Goal: Transaction & Acquisition: Book appointment/travel/reservation

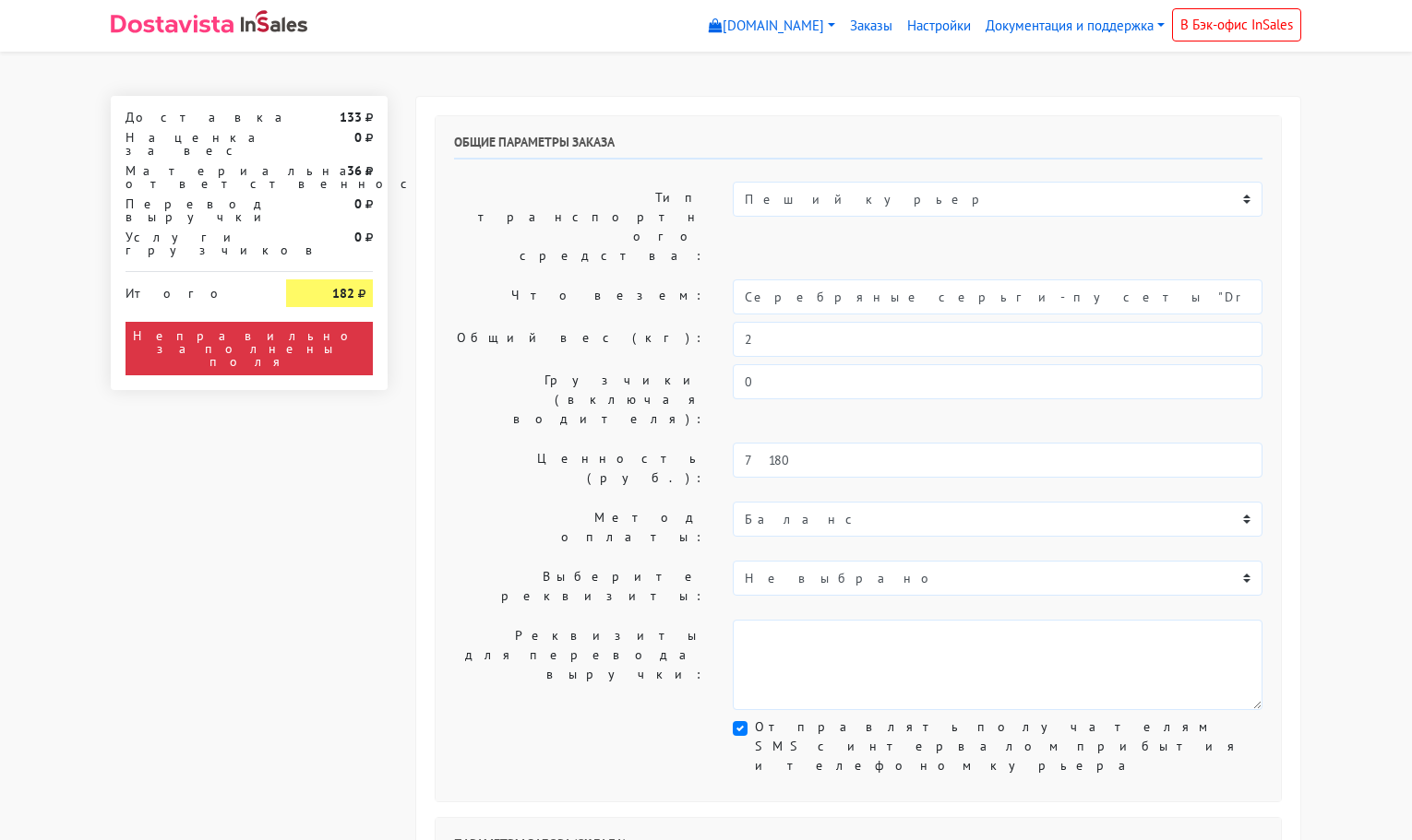
select select "11:00"
select select "21:00"
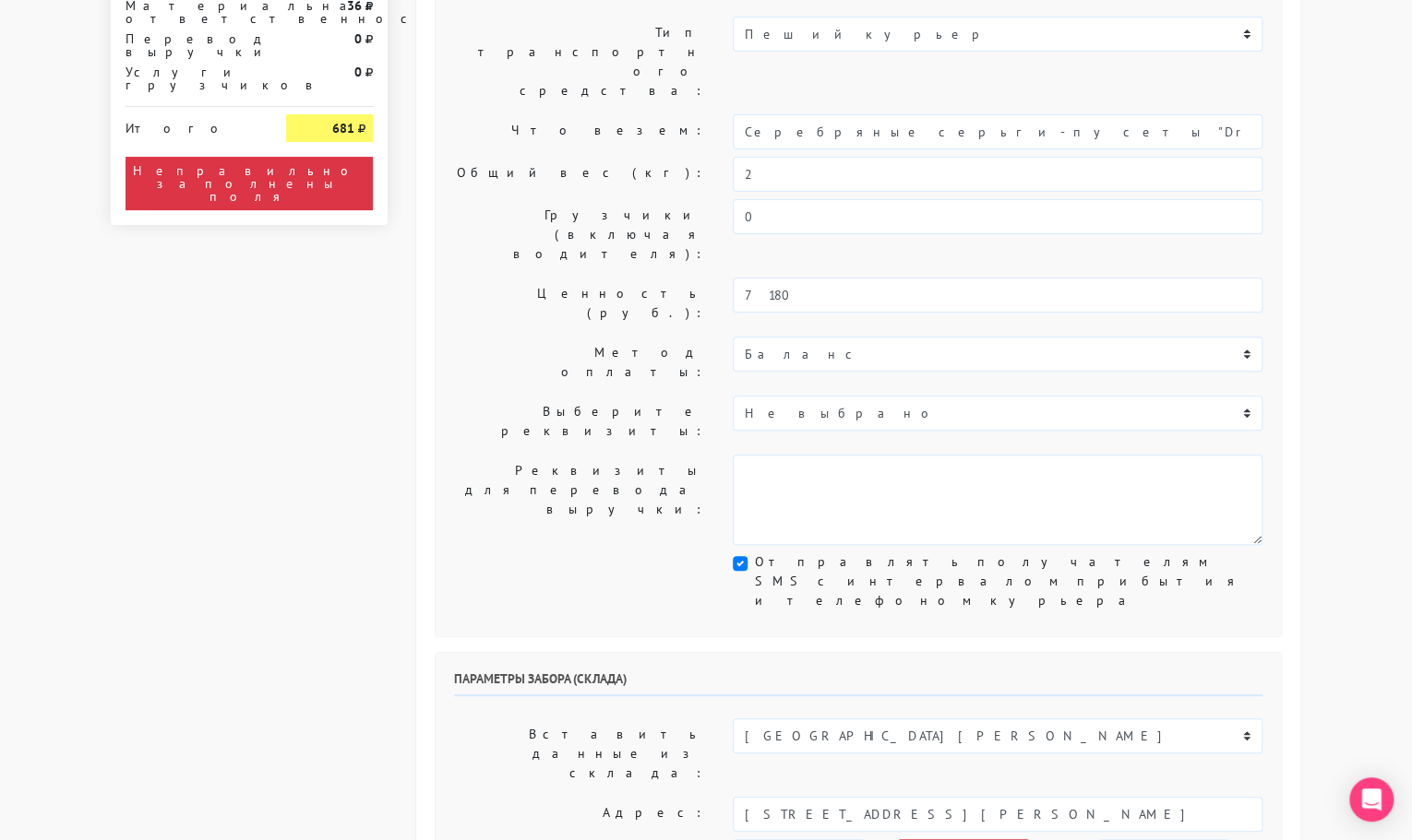
scroll to position [166, 0]
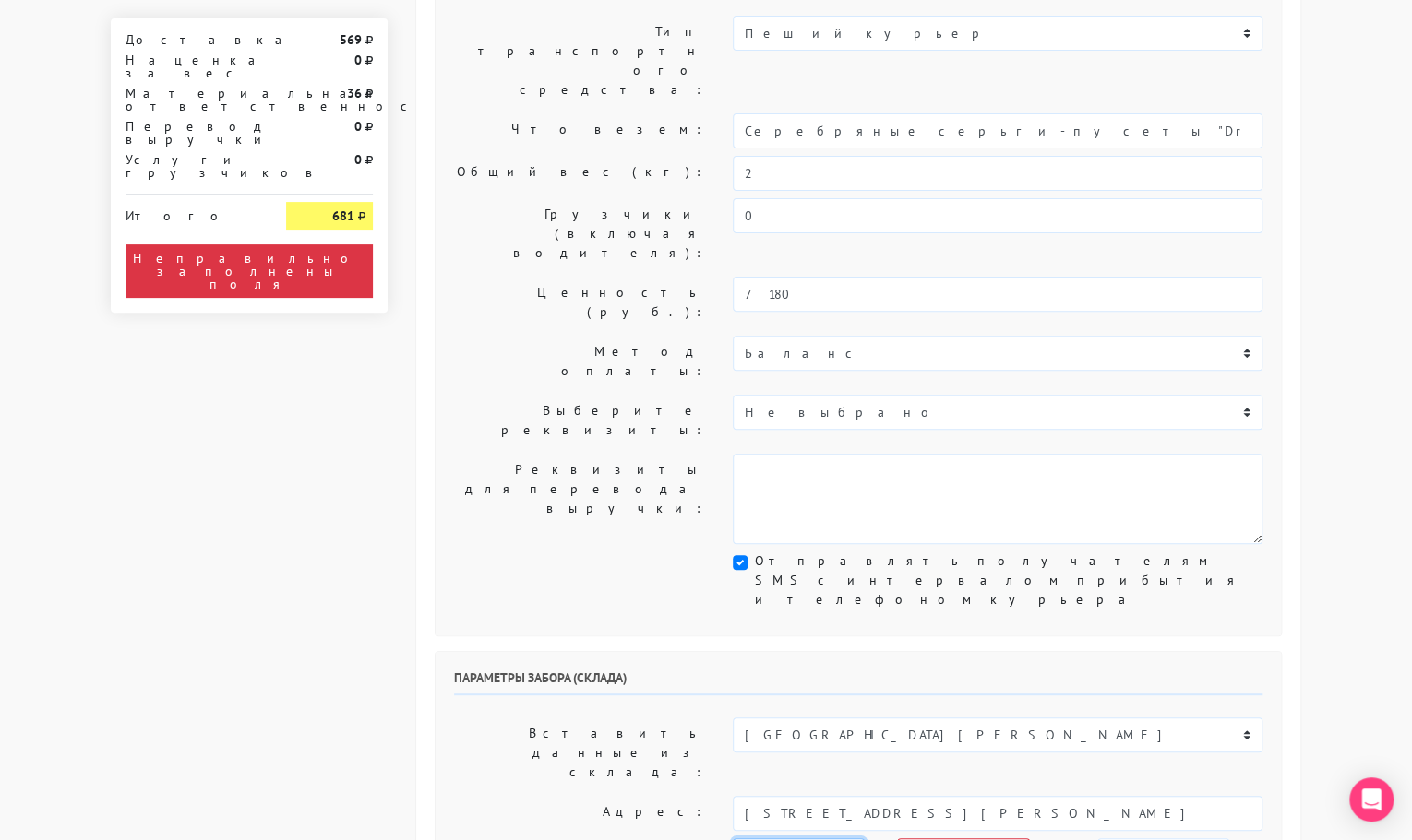
click at [808, 839] on select "[DATE] [DATE] [DATE] [DATE] [DATE] [DATE] [DATE] [DATE] [DATE]" at bounding box center [799, 856] width 132 height 35
select select "[DATE]"
click at [733, 839] on select "[DATE] [DATE] [DATE] [DATE] [DATE] [DATE] [DATE] [DATE] [DATE]" at bounding box center [799, 856] width 132 height 35
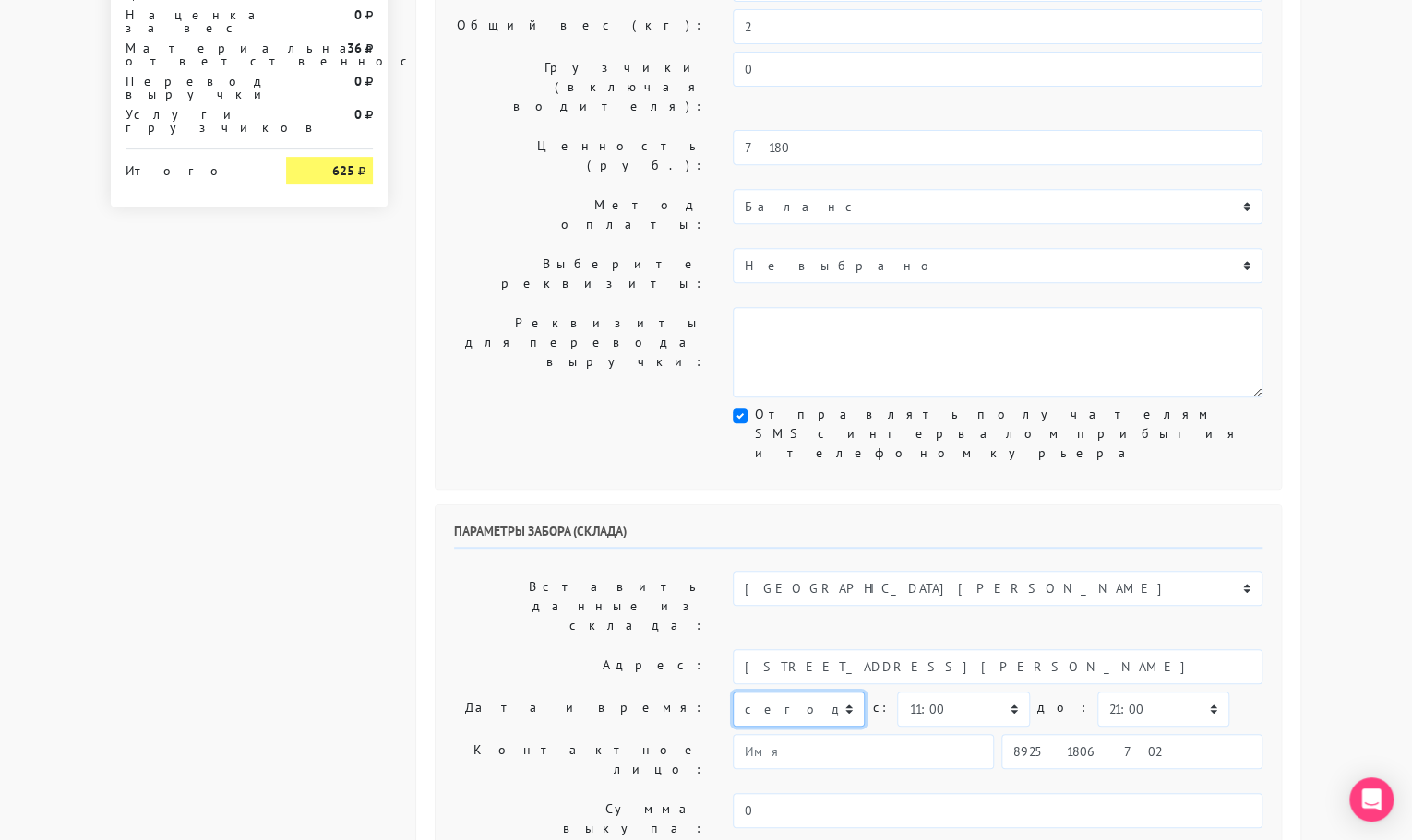
scroll to position [313, 0]
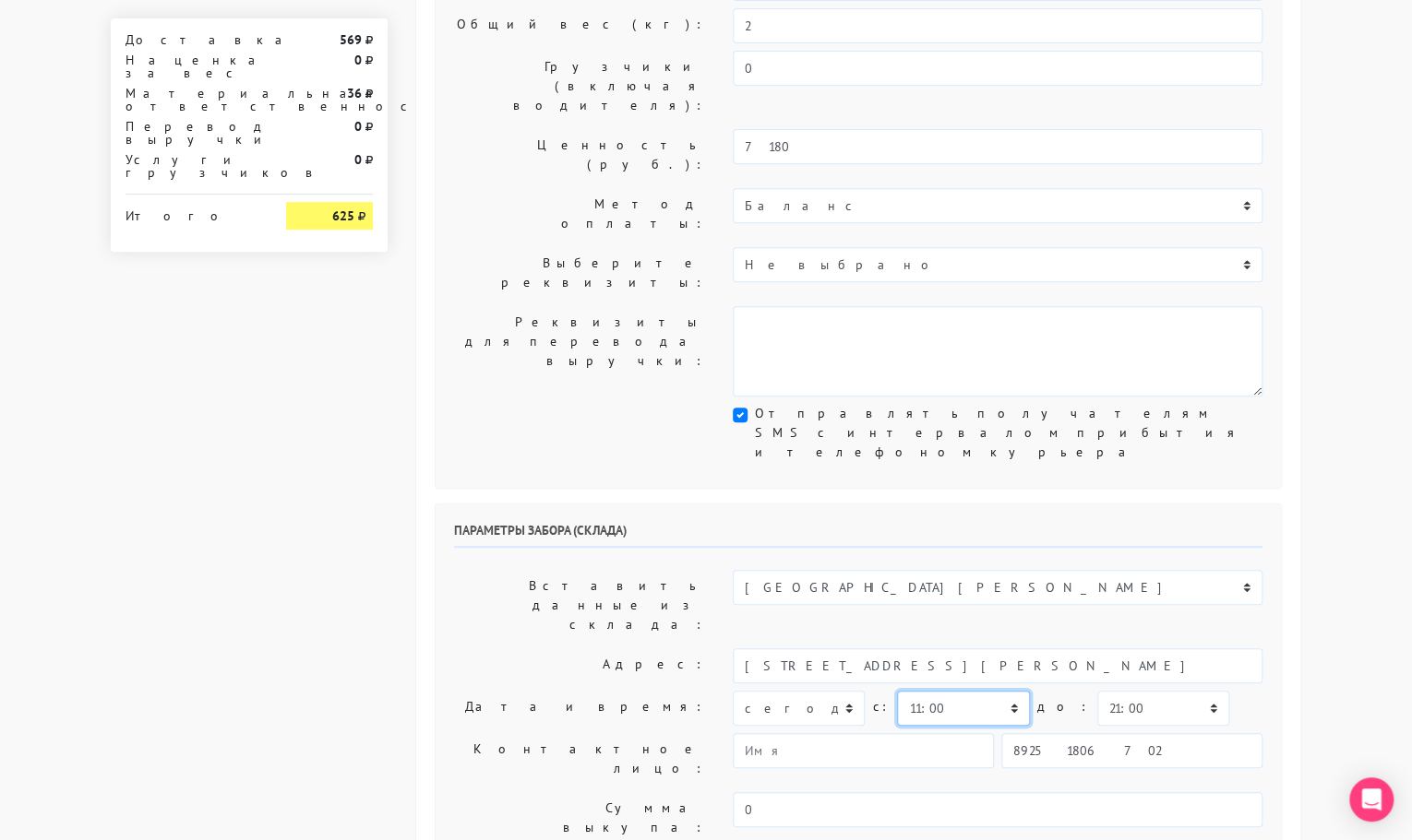
click at [939, 691] on select "00:00 00:30 01:00 01:30 02:00 02:30 03:00 03:30 04:00 04:30 05:00 05:30 06:00 0…" at bounding box center [963, 708] width 132 height 35
select select "12:00"
click at [897, 691] on select "00:00 00:30 01:00 01:30 02:00 02:30 03:00 03:30 04:00 04:30 05:00 05:30 06:00 0…" at bounding box center [963, 708] width 132 height 35
click at [1097, 691] on select "00:00 00:30 01:00 01:30 02:00 02:30 03:00 03:30 04:00 04:30 05:00 05:30 06:00 0…" at bounding box center [1163, 708] width 132 height 35
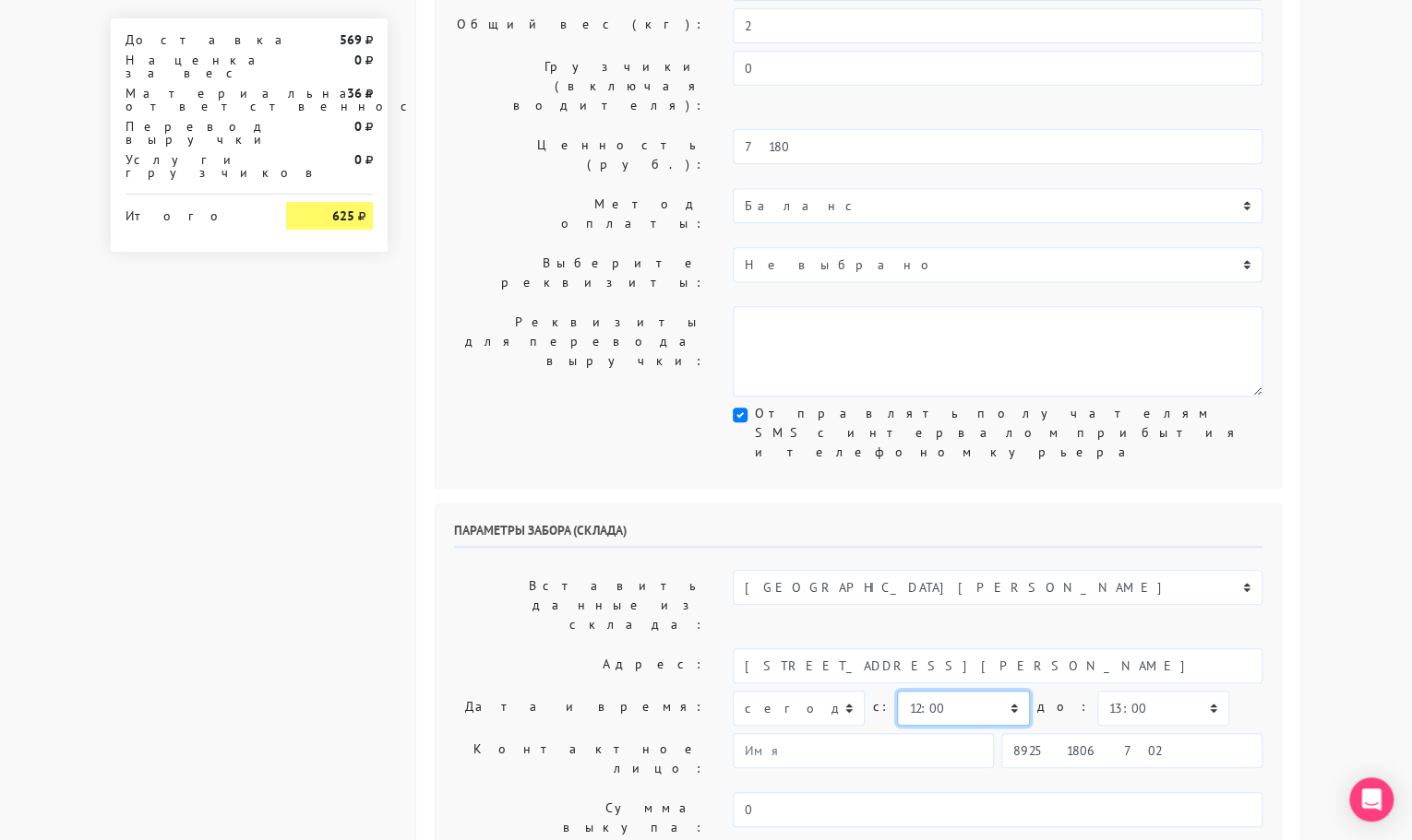
click at [951, 691] on select "00:00 00:30 01:00 01:30 02:00 02:30 03:00 03:30 04:00 04:30 05:00 05:30 06:00 0…" at bounding box center [963, 708] width 132 height 35
click at [1120, 691] on select "00:00 00:30 01:00 01:30 02:00 02:30 03:00 03:30 04:00 04:30 05:00 05:30 06:00 0…" at bounding box center [1163, 708] width 132 height 35
click at [1097, 691] on select "00:00 00:30 01:00 01:30 02:00 02:30 03:00 03:30 04:00 04:30 05:00 05:30 06:00 0…" at bounding box center [1163, 708] width 132 height 35
click at [1136, 691] on select "00:00 00:30 01:00 01:30 02:00 02:30 03:00 03:30 04:00 04:30 05:00 05:30 06:00 0…" at bounding box center [1163, 708] width 132 height 35
select select "14:00"
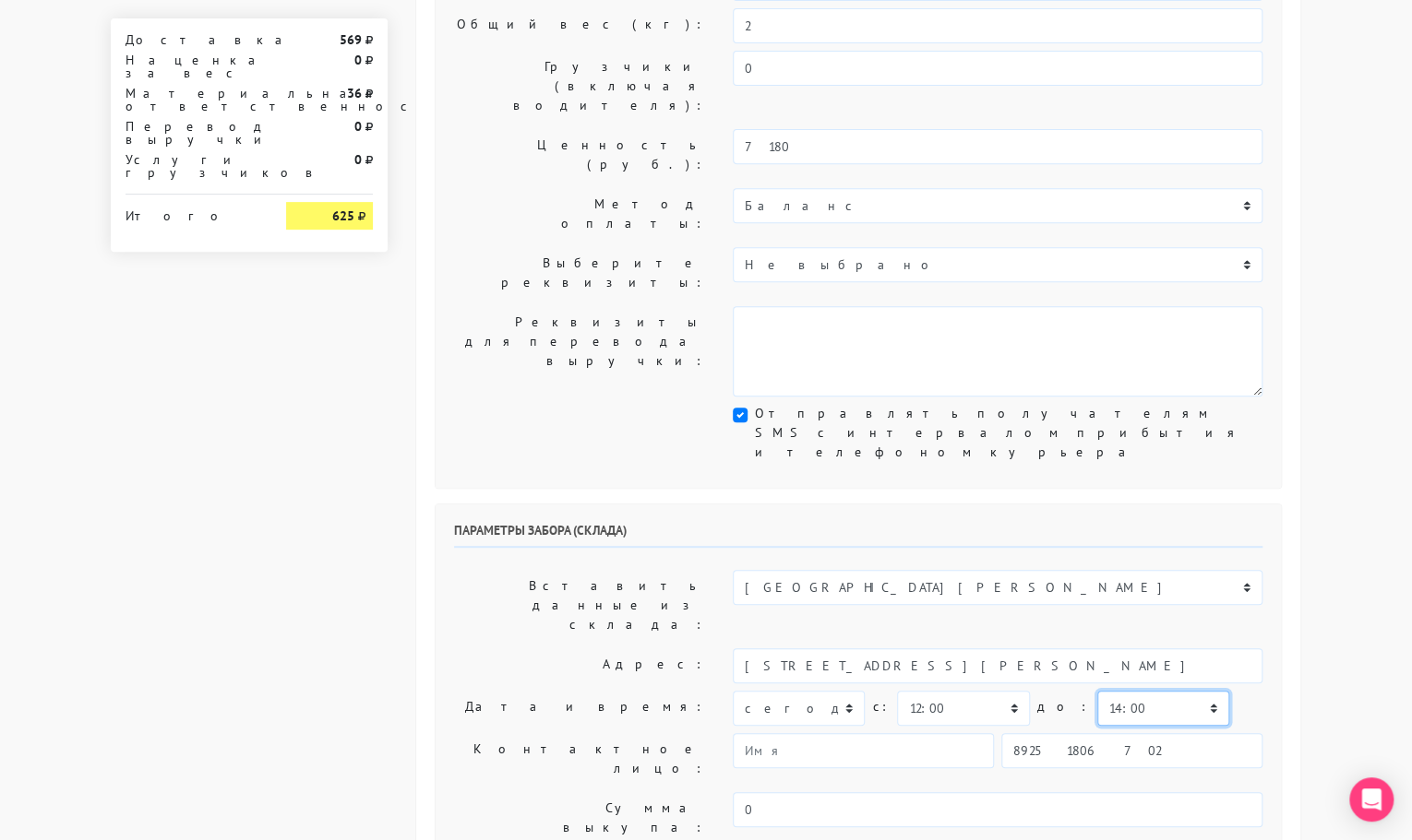
click at [1097, 691] on select "00:00 00:30 01:00 01:30 02:00 02:30 03:00 03:30 04:00 04:30 05:00 05:30 06:00 0…" at bounding box center [1163, 708] width 132 height 35
click at [957, 691] on select "00:00 00:30 01:00 01:30 02:00 02:30 03:00 03:30 04:00 04:30 05:00 05:30 06:00 0…" at bounding box center [963, 708] width 132 height 35
select select "13:00"
click at [897, 691] on select "00:00 00:30 01:00 01:30 02:00 02:30 03:00 03:30 04:00 04:30 05:00 05:30 06:00 0…" at bounding box center [963, 708] width 132 height 35
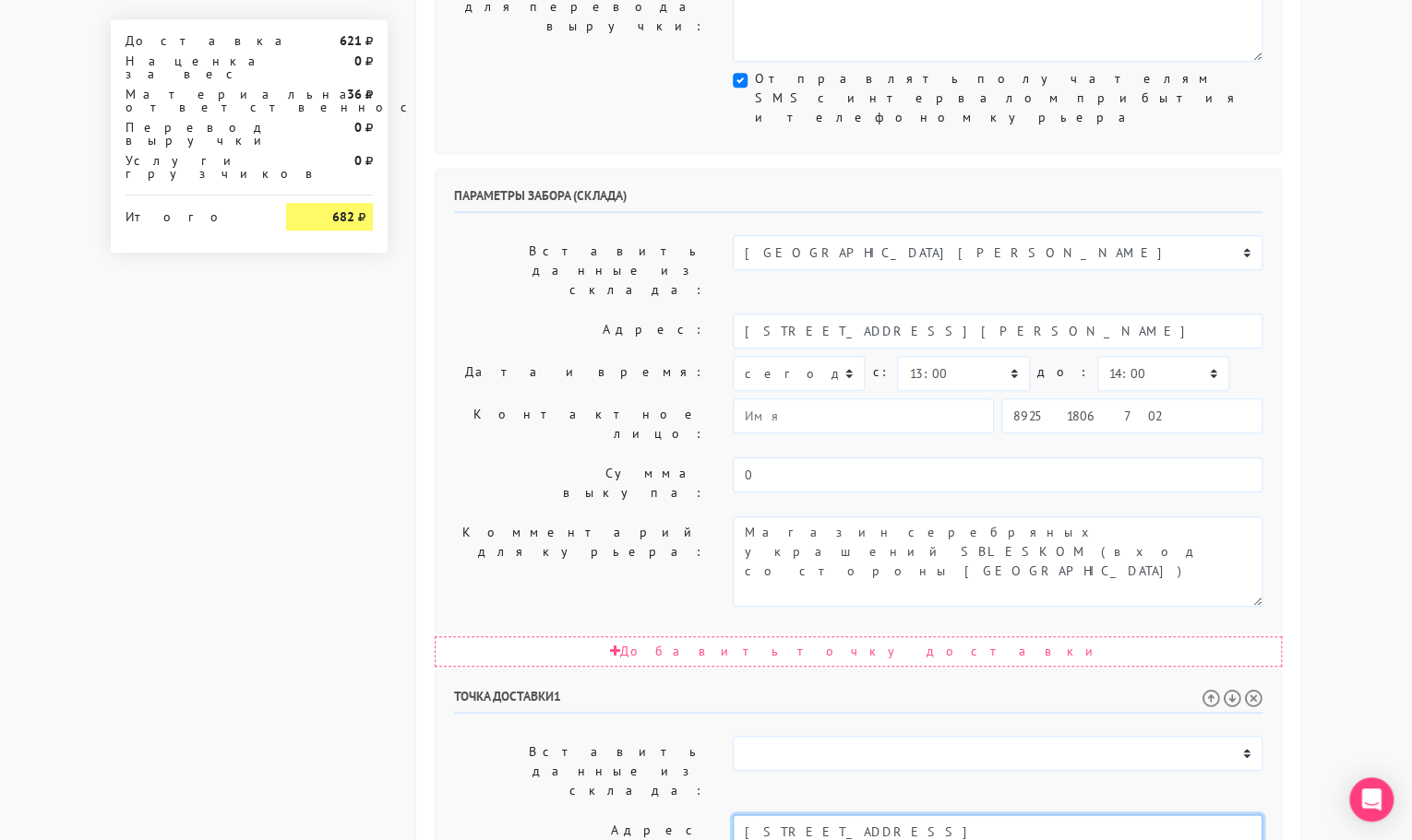
drag, startPoint x: 1200, startPoint y: 540, endPoint x: 948, endPoint y: 543, distance: 252.0
click at [942, 814] on input "[STREET_ADDRESS]" at bounding box center [997, 831] width 530 height 35
paste textarea "[STREET_ADDRESS]"
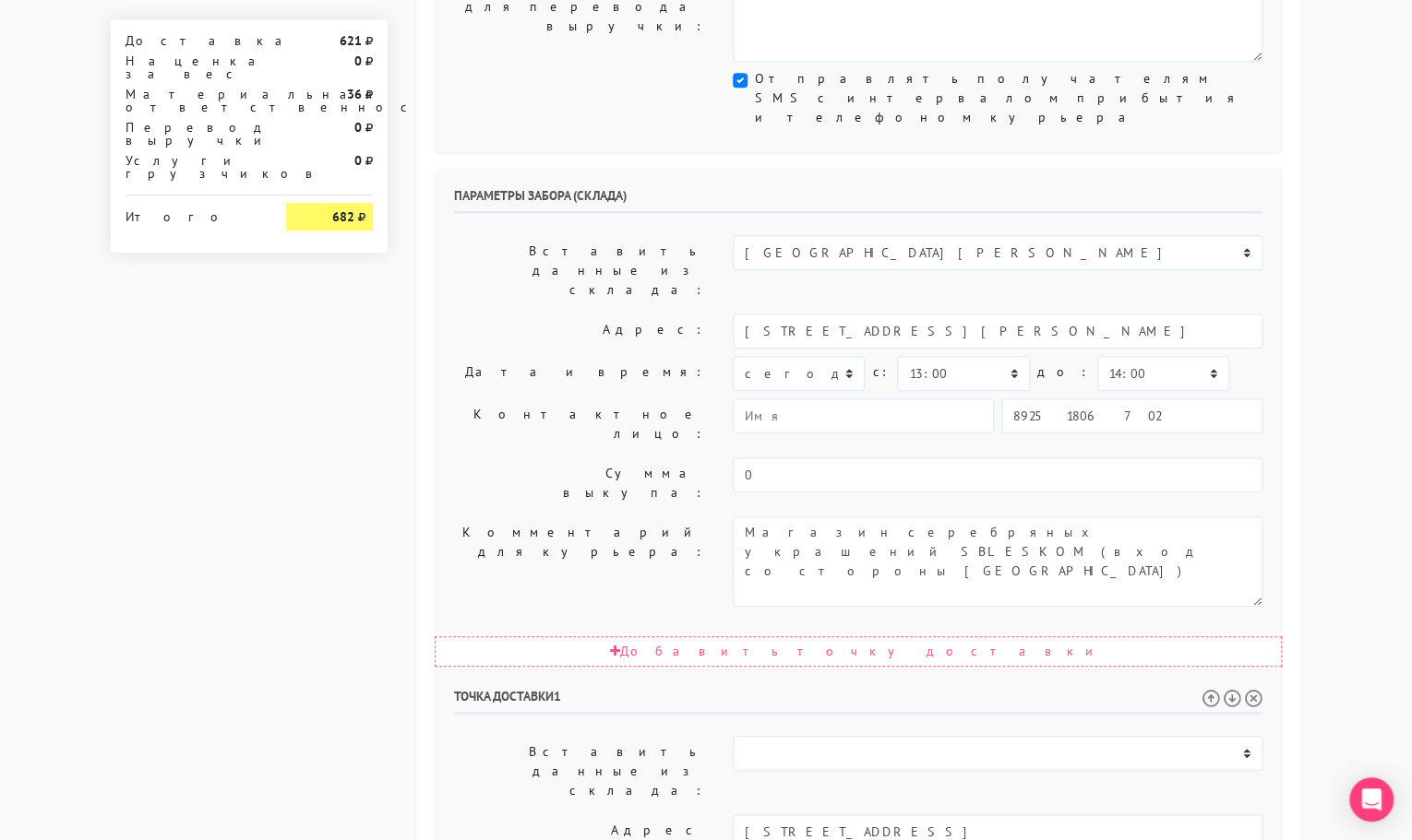
type textarea "Позвонить получателю за 1 час. подъезд 1, домофон 74, этаж 9, домофон 74"
drag, startPoint x: 1189, startPoint y: 544, endPoint x: 936, endPoint y: 542, distance: 253.0
click at [936, 814] on input "[STREET_ADDRESS]" at bounding box center [997, 831] width 530 height 35
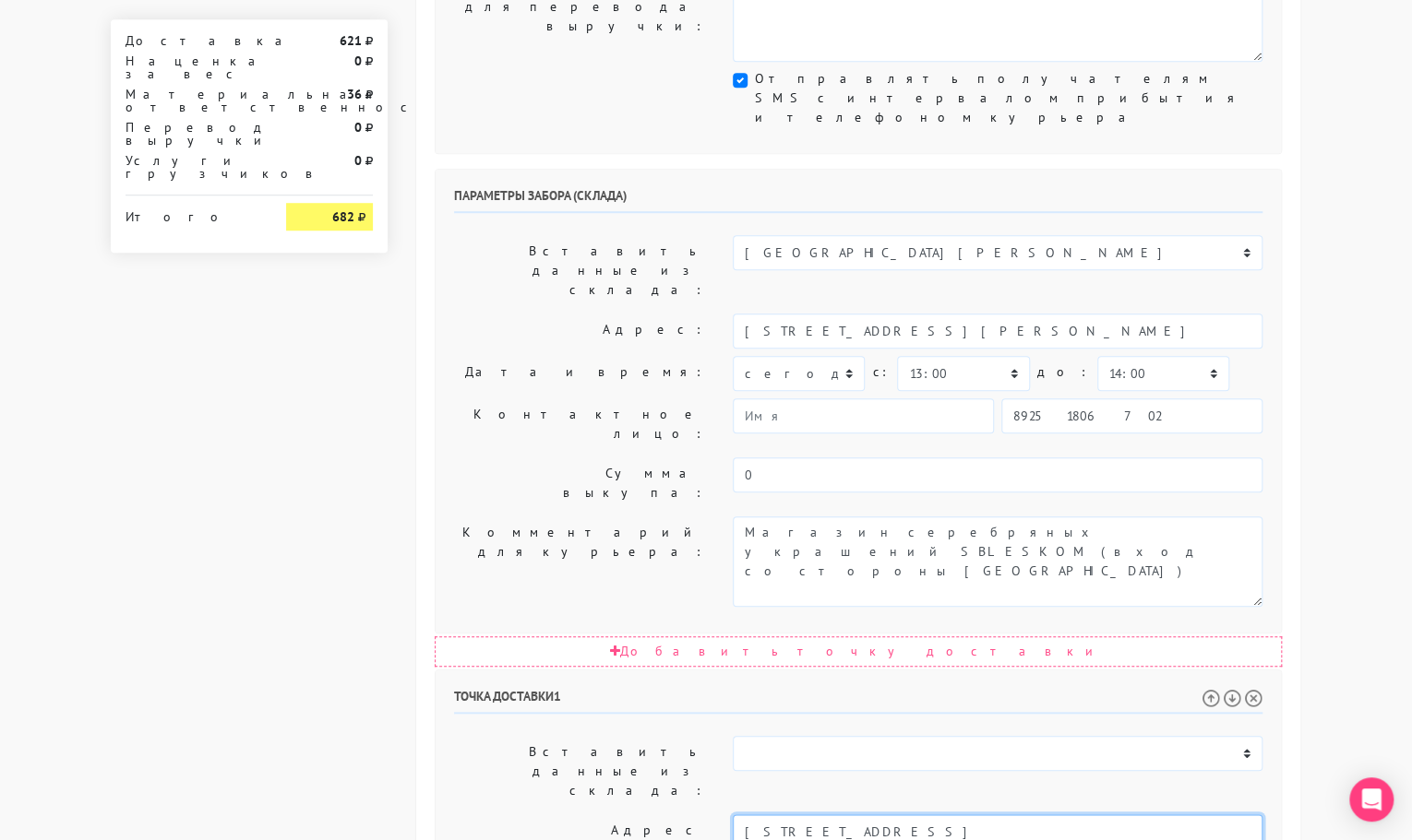
scroll to position [854, 0]
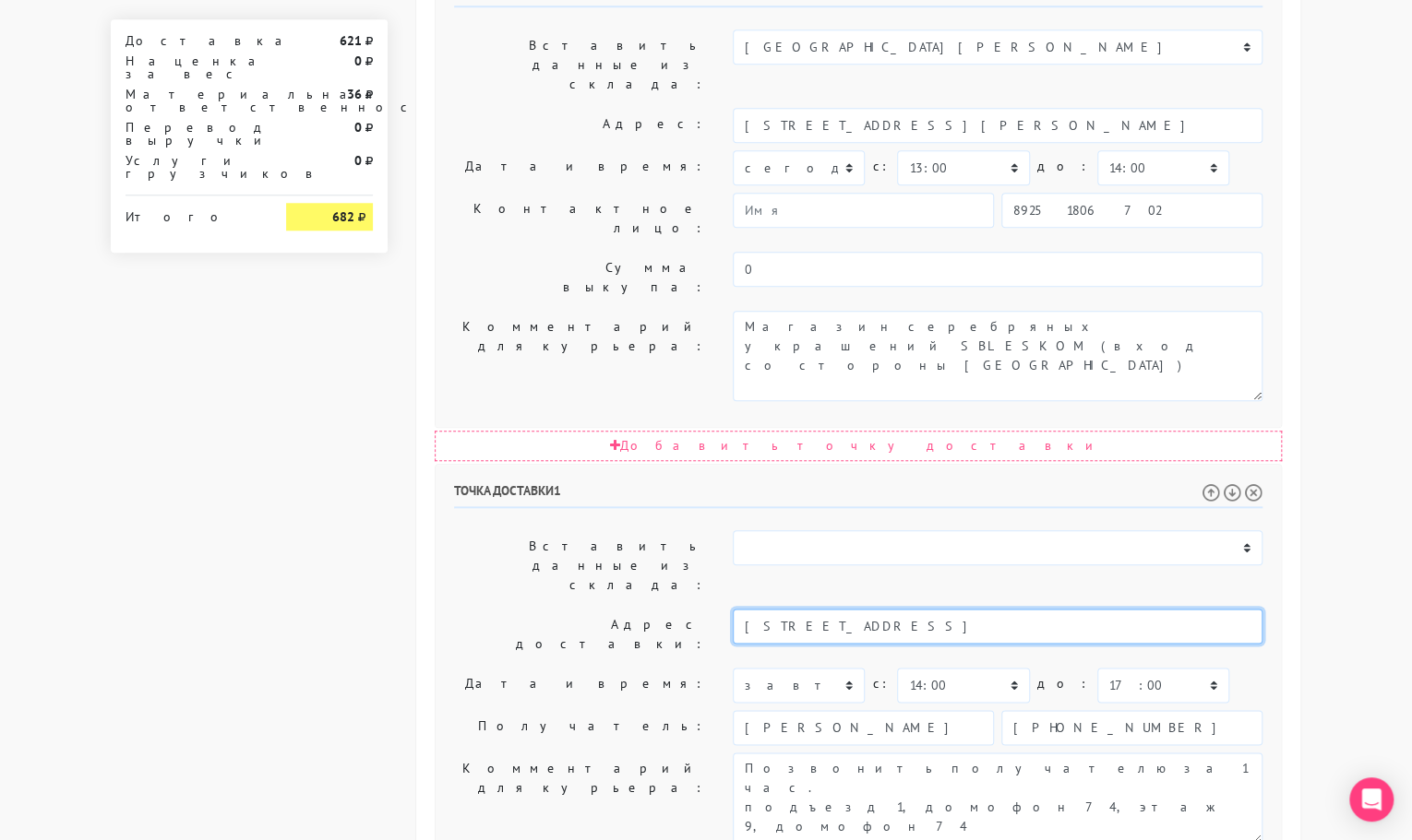
type input "[STREET_ADDRESS]"
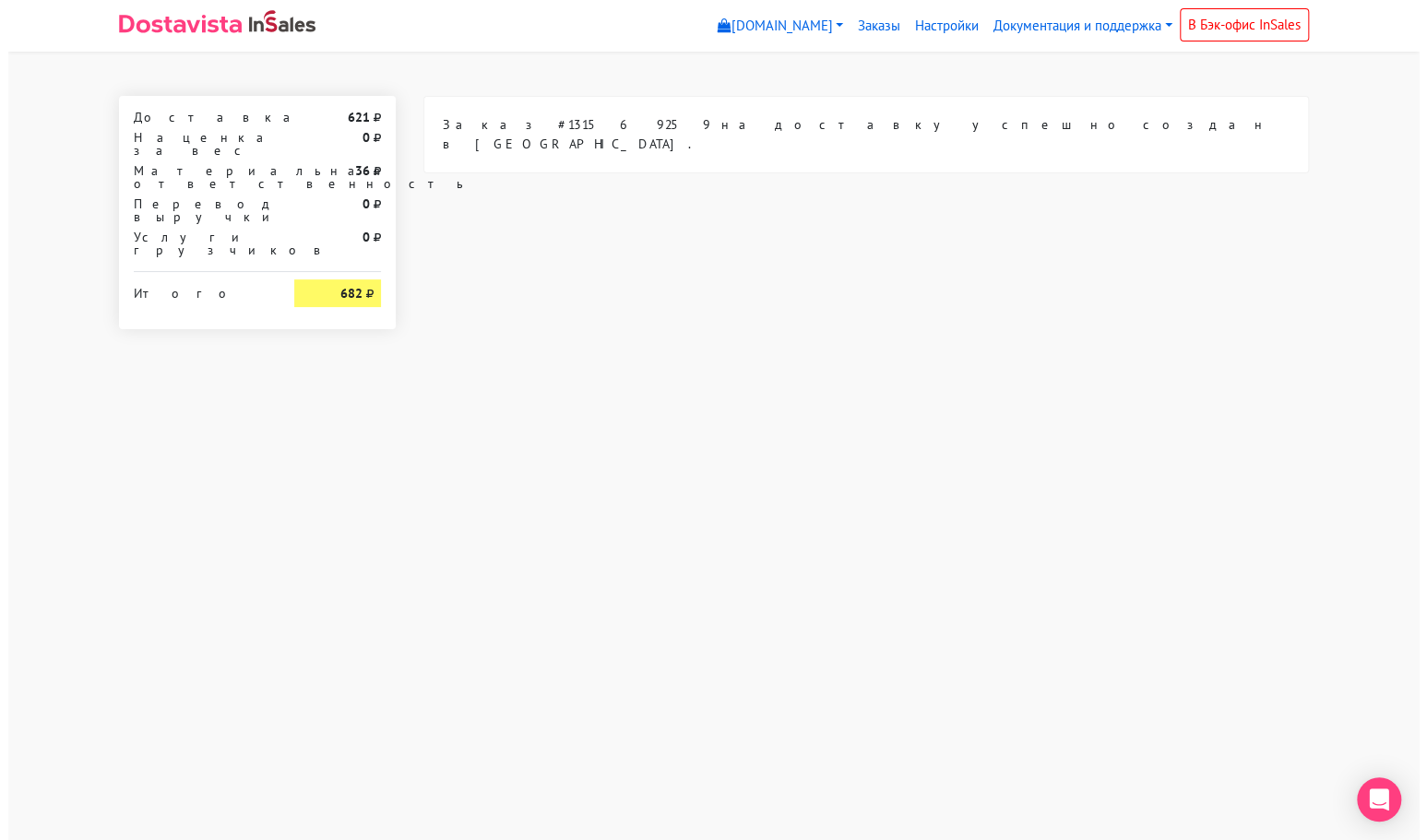
scroll to position [0, 0]
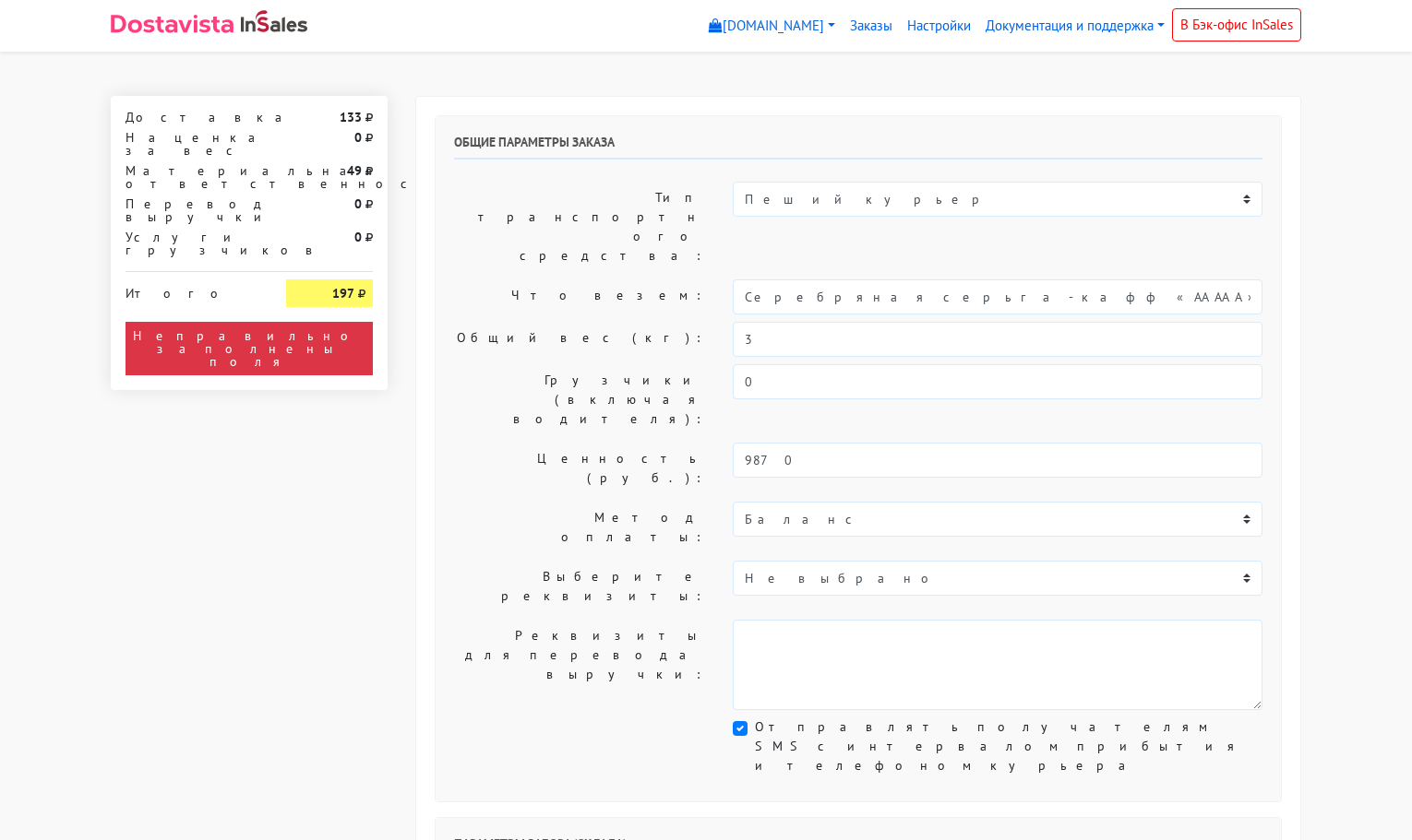
select select "11:00"
select select "21:00"
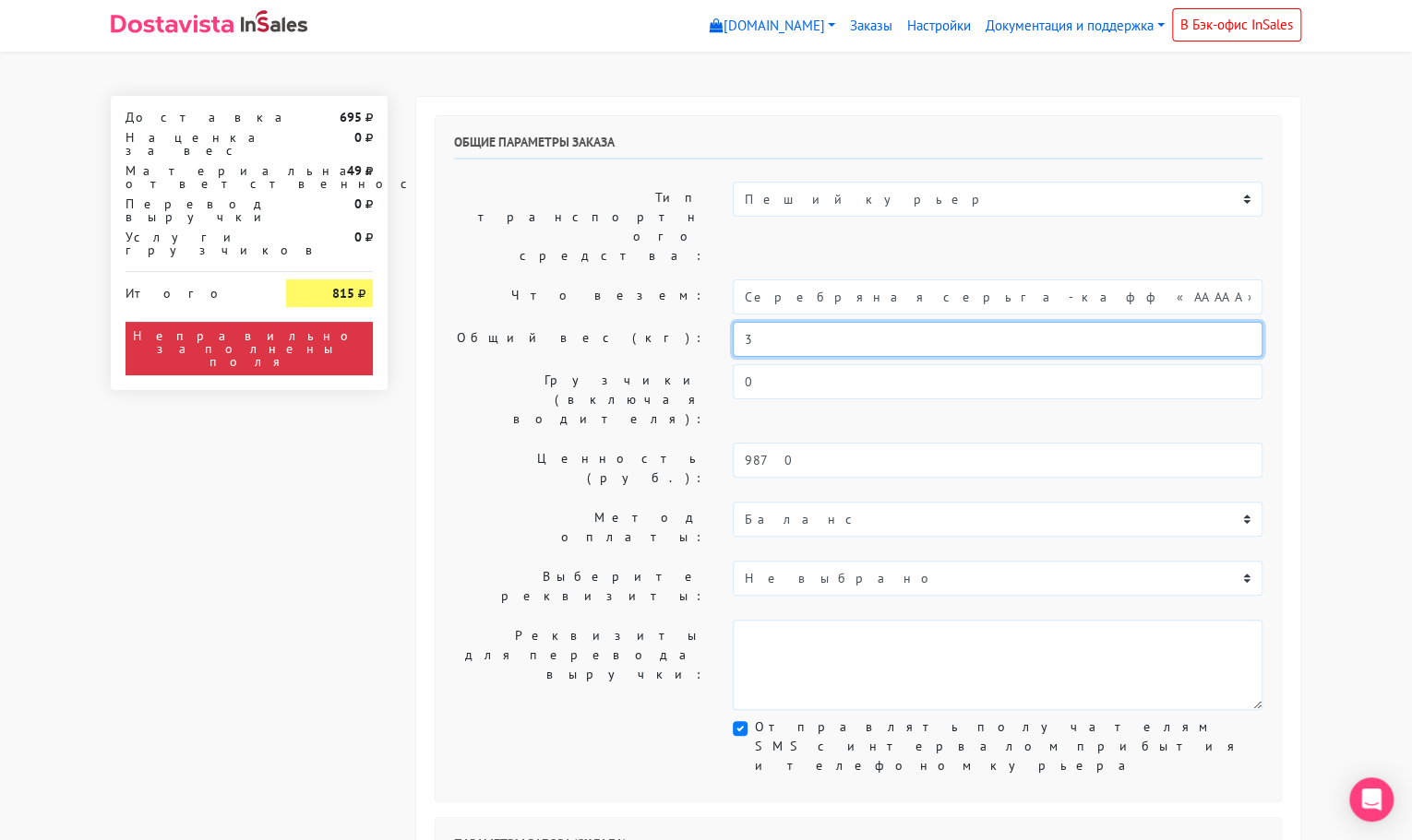
drag, startPoint x: 783, startPoint y: 280, endPoint x: 747, endPoint y: 268, distance: 37.9
click at [747, 322] on input "3" at bounding box center [997, 339] width 530 height 35
type input "0,6"
drag, startPoint x: 968, startPoint y: 238, endPoint x: 716, endPoint y: 255, distance: 252.6
click at [716, 280] on div "Что везем: Серебряная серьга-кафф «AАAАА»" at bounding box center [857, 297] width 836 height 35
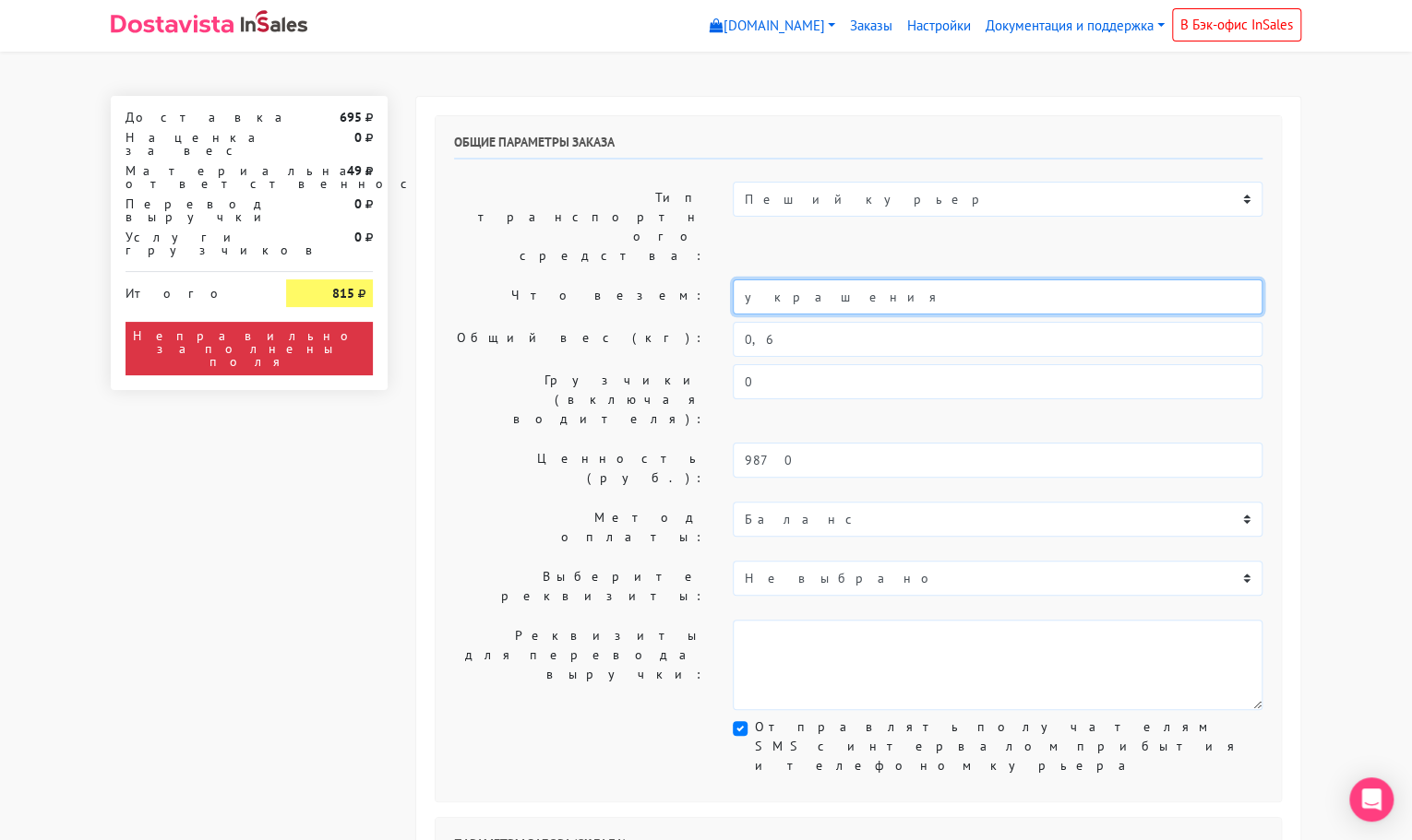
type input "украшения"
select select "1019"
type input "[STREET_ADDRESS][PERSON_NAME]"
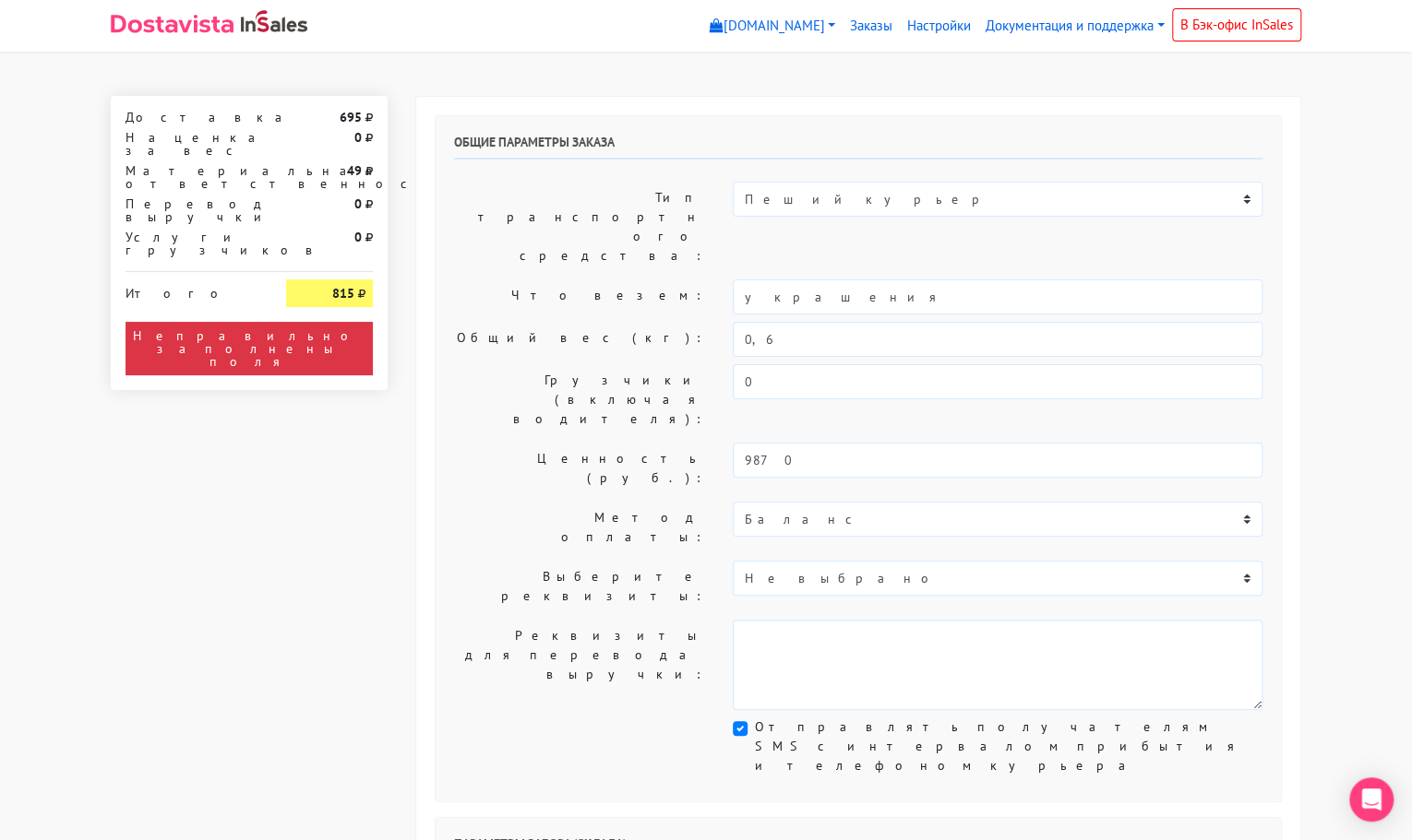
type input "89251806702"
type textarea "Магазин серебряных украшений SBLESKOM (вход со стороны [GEOGRAPHIC_DATA])"
select select "[DATE]"
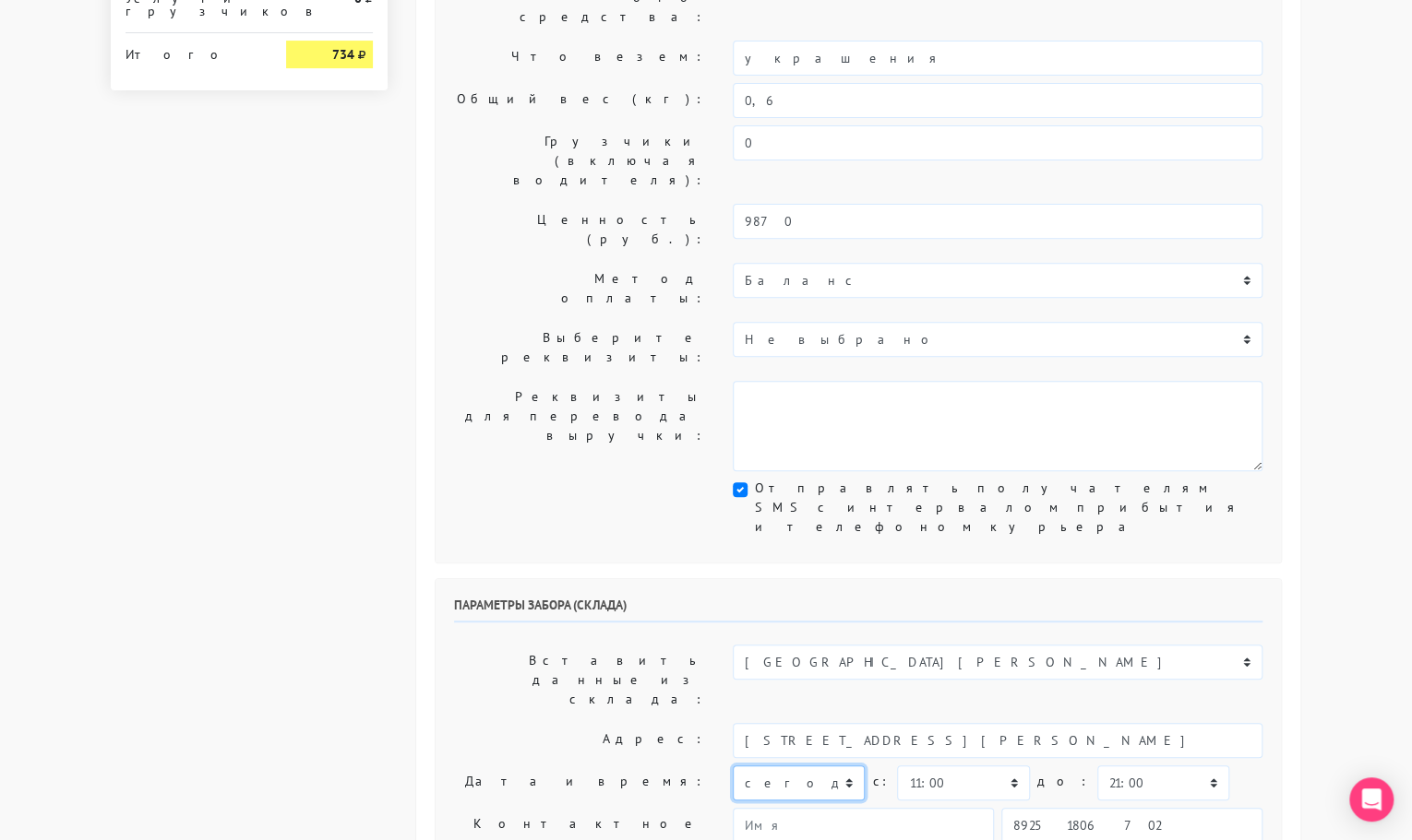
scroll to position [253, 0]
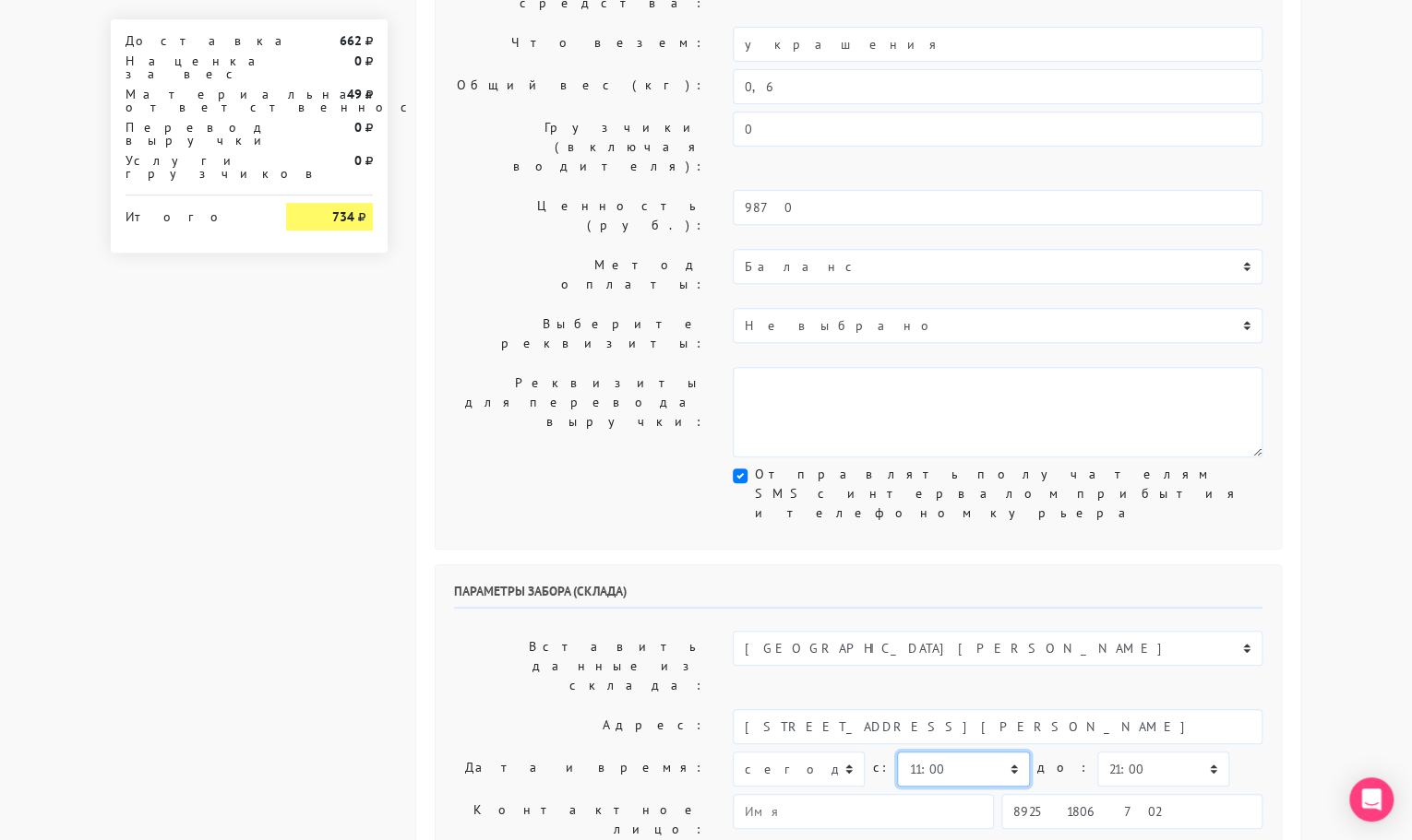
click at [945, 752] on select "00:00 00:30 01:00 01:30 02:00 02:30 03:00 03:30 04:00 04:30 05:00 05:30 06:00 0…" at bounding box center [963, 769] width 132 height 35
select select "18:00"
click at [897, 752] on select "00:00 00:30 01:00 01:30 02:00 02:30 03:00 03:30 04:00 04:30 05:00 05:30 06:00 0…" at bounding box center [963, 769] width 132 height 35
click at [1097, 752] on select "00:00 00:30 01:00 01:30 02:00 02:30 03:00 03:30 04:00 04:30 05:00 05:30 06:00 0…" at bounding box center [1163, 769] width 132 height 35
select select "19:00"
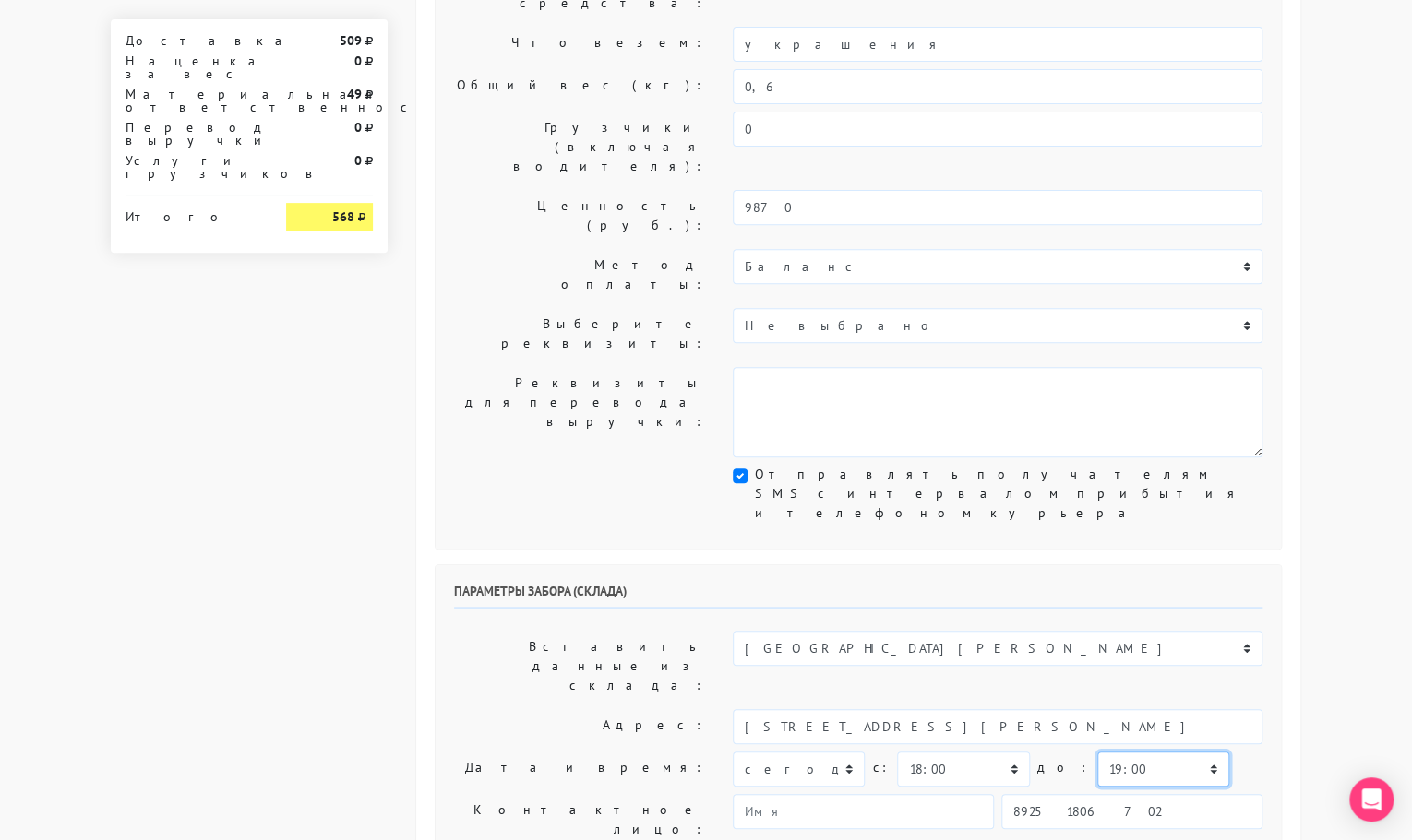
click at [1097, 752] on select "00:00 00:30 01:00 01:30 02:00 02:30 03:00 03:30 04:00 04:30 05:00 05:30 06:00 0…" at bounding box center [1163, 769] width 132 height 35
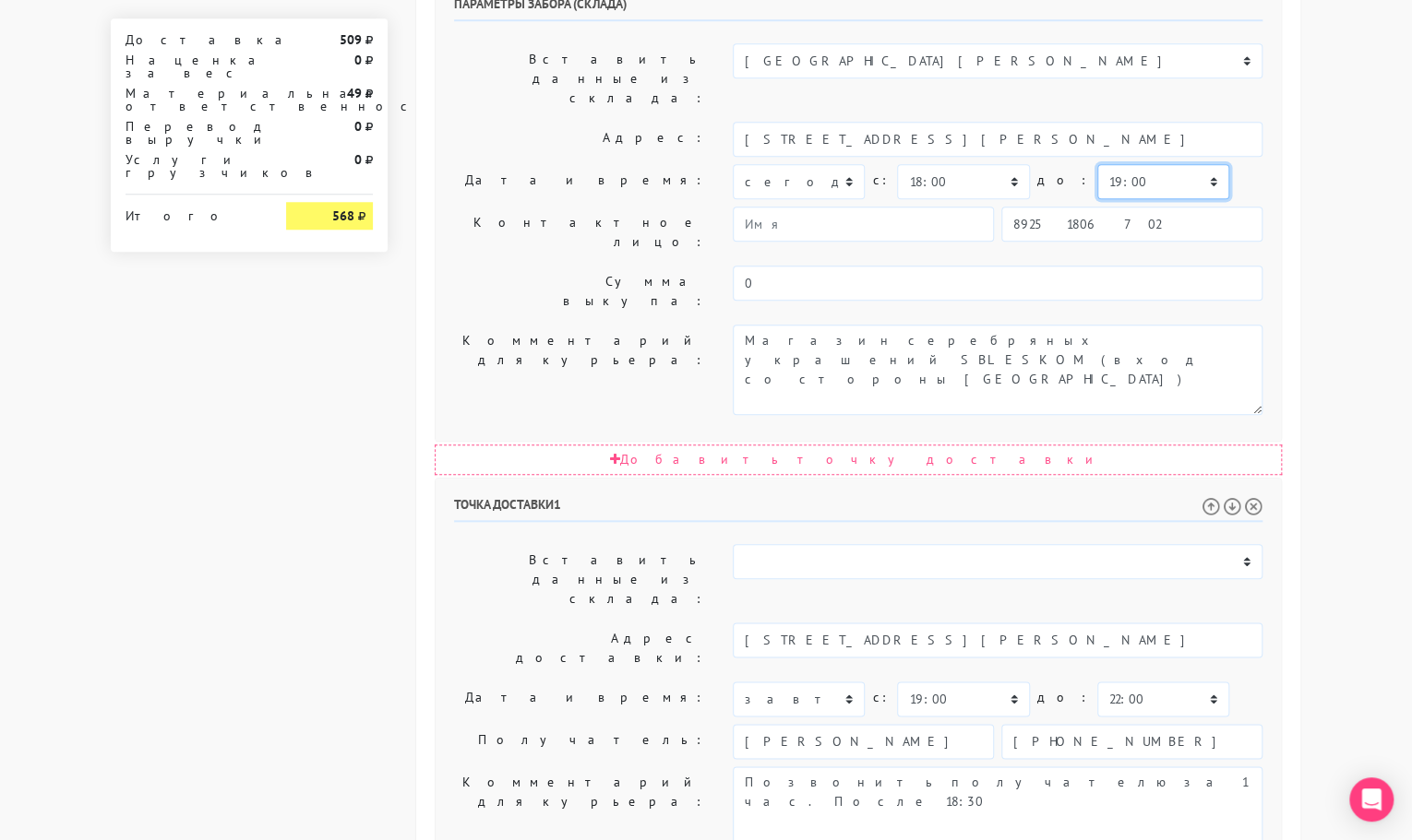
scroll to position [839, 0]
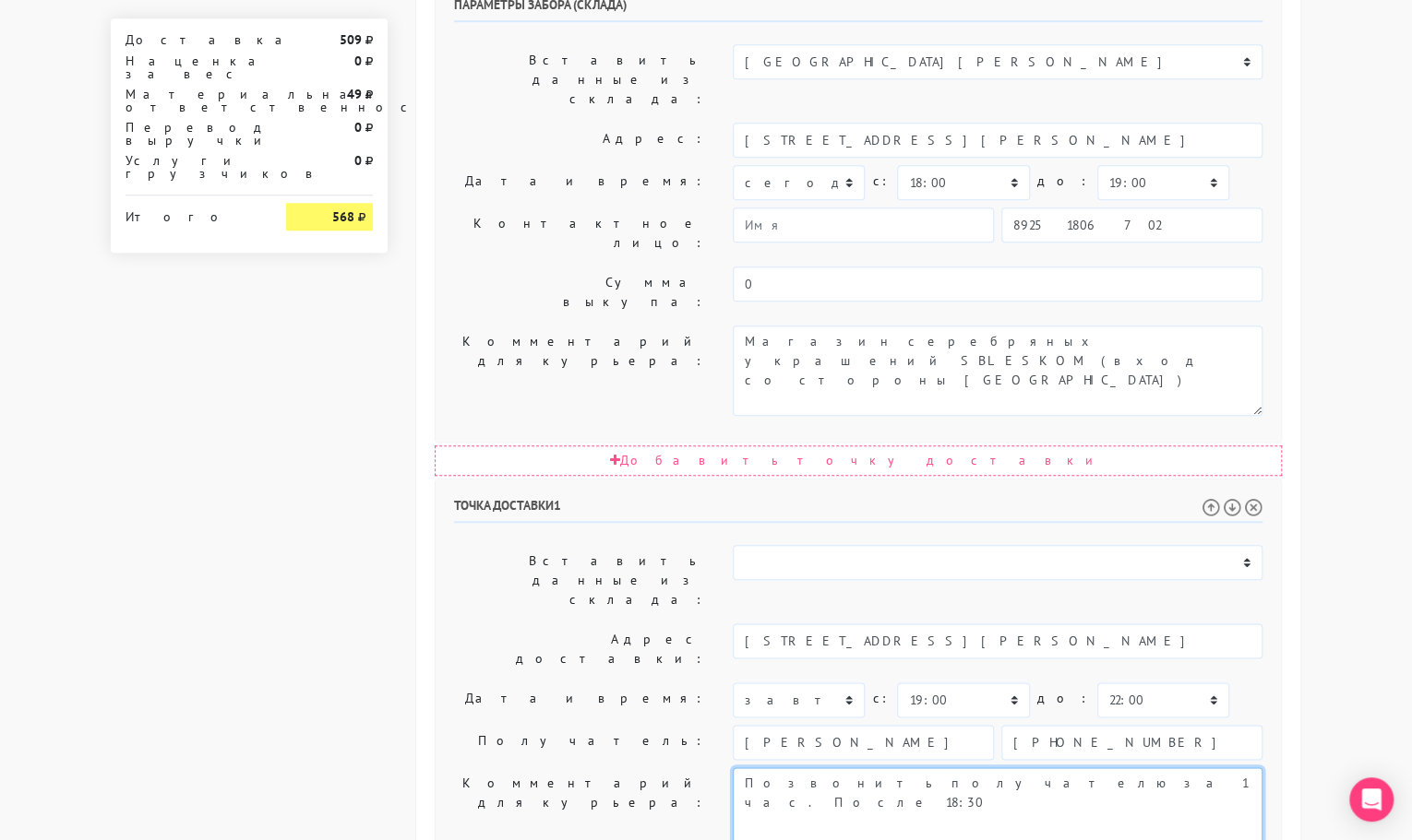
click at [1010, 767] on textarea "Позвонить получателю за 1 час. После 18:30" at bounding box center [997, 812] width 530 height 90
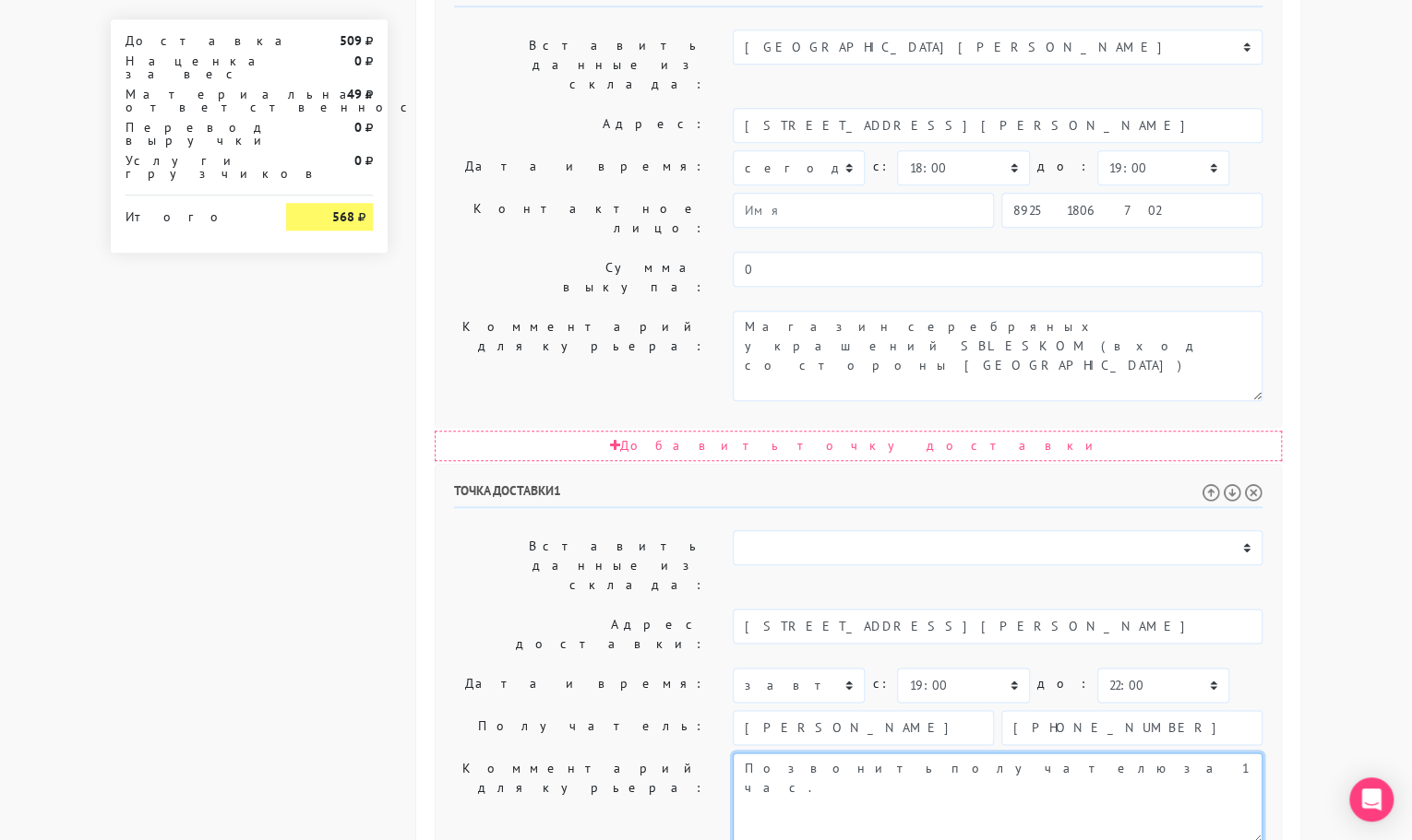
type textarea "Позвонить получателю за 1 час."
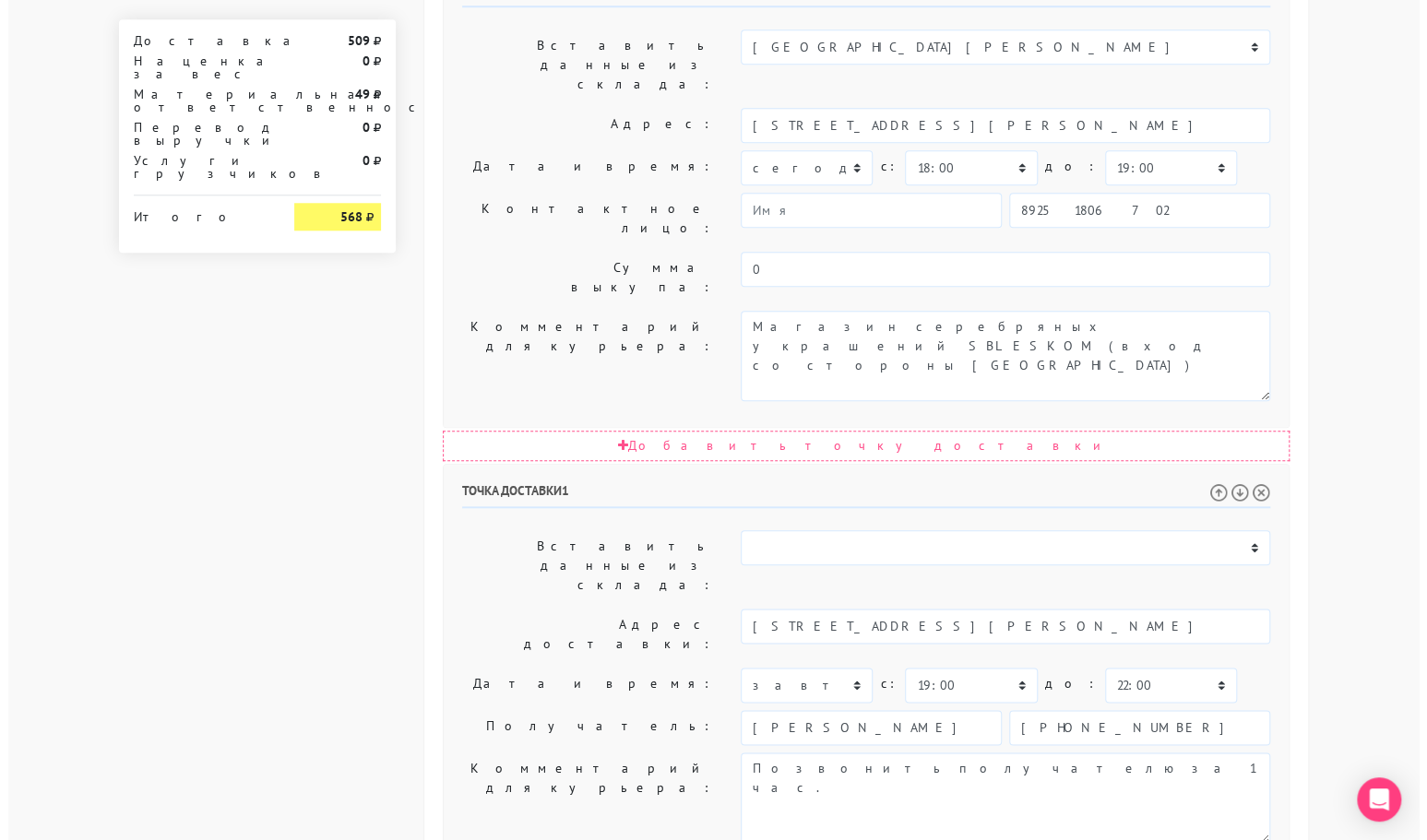
scroll to position [0, 0]
